Goal: Task Accomplishment & Management: Use online tool/utility

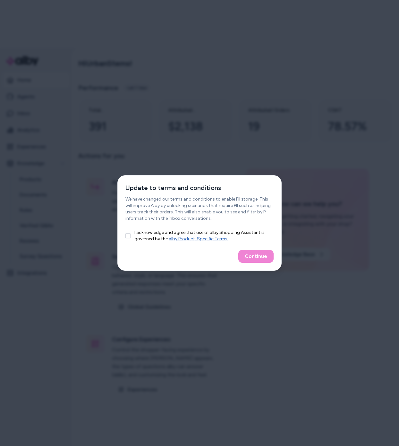
click at [128, 236] on button "I acknowledge and agree that use of alby Shopping Assistant is governed by the …" at bounding box center [127, 235] width 5 height 5
click at [252, 257] on button "Continue" at bounding box center [255, 256] width 35 height 13
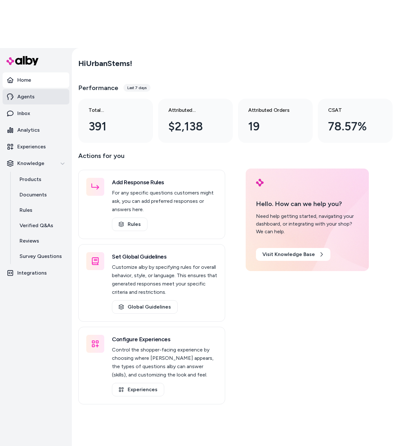
click at [38, 89] on link "Agents" at bounding box center [36, 96] width 67 height 15
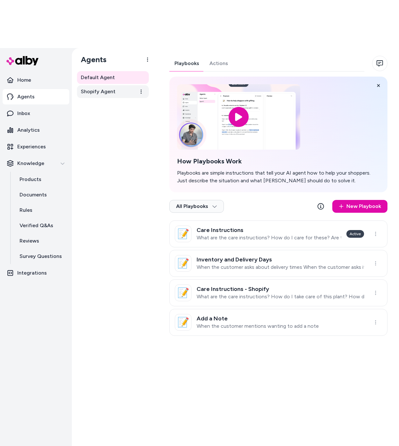
click at [88, 88] on span "Shopify Agent" at bounding box center [98, 92] width 35 height 8
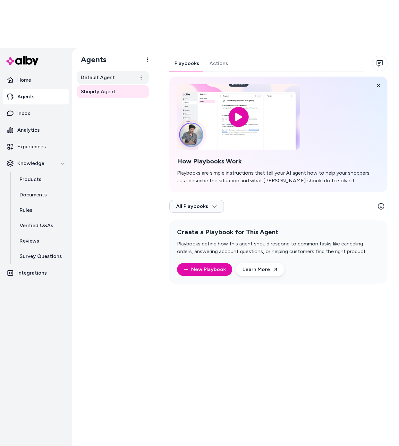
click at [107, 74] on span "Default Agent" at bounding box center [98, 78] width 34 height 8
